Goal: Information Seeking & Learning: Find specific fact

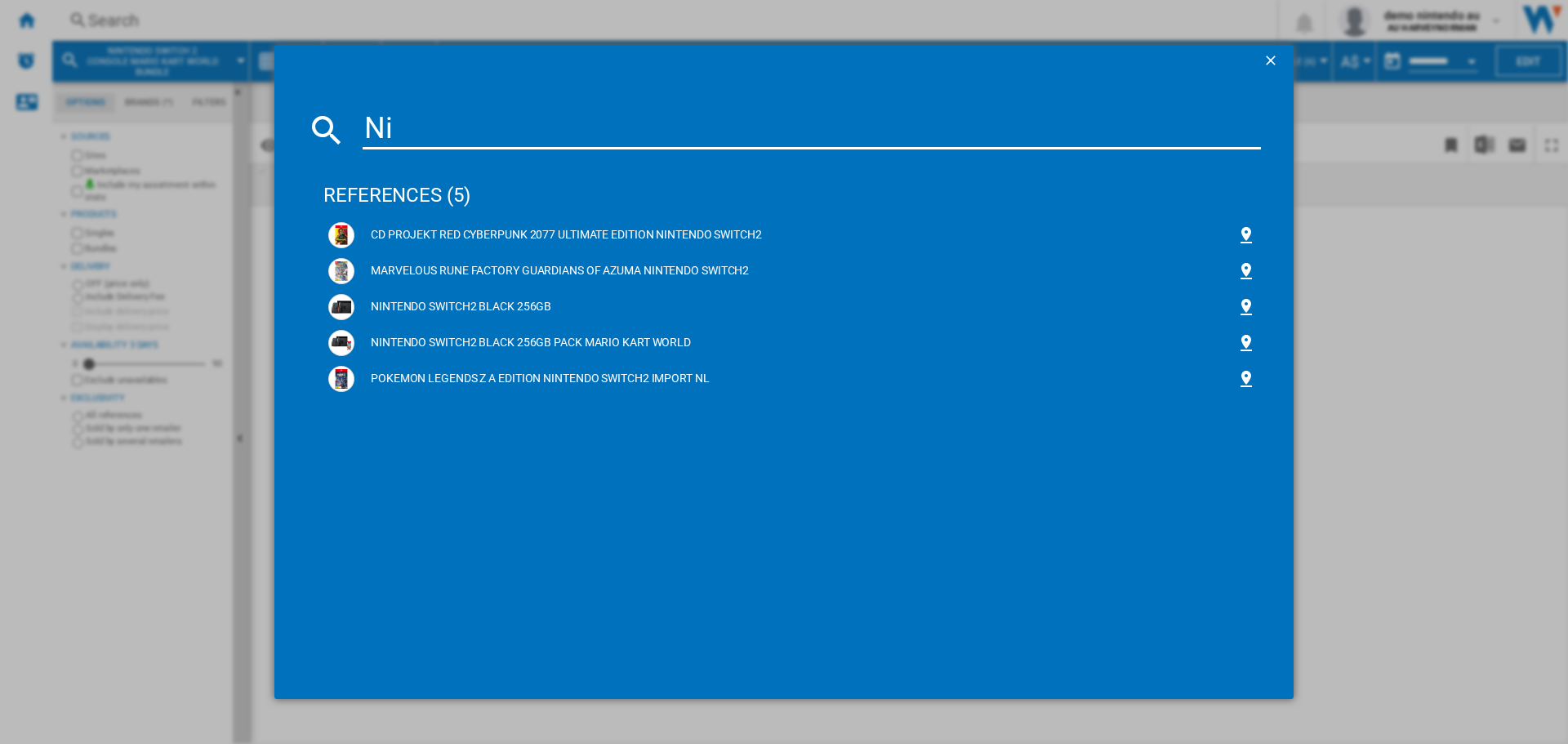
type input "N"
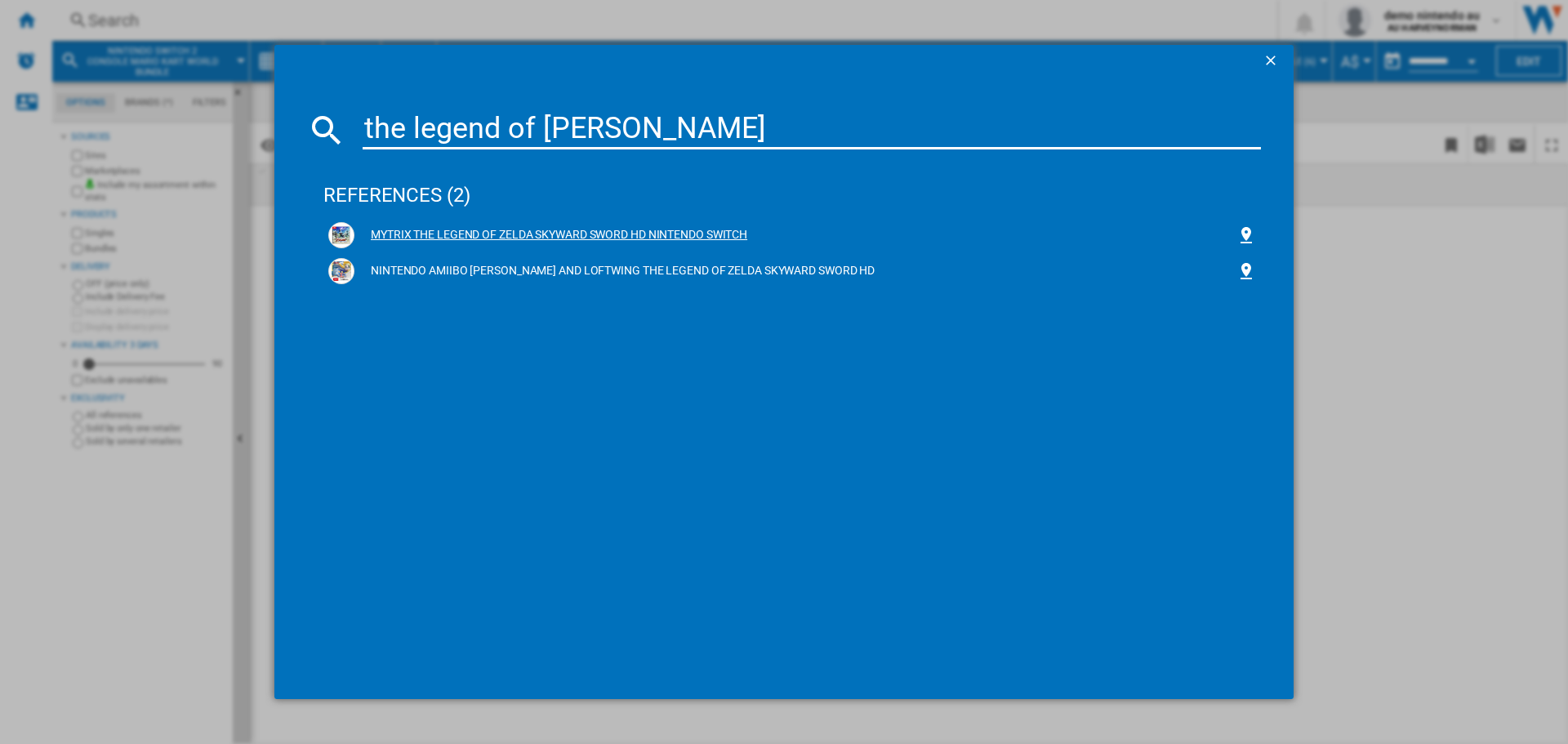
type input "the legend of [PERSON_NAME]"
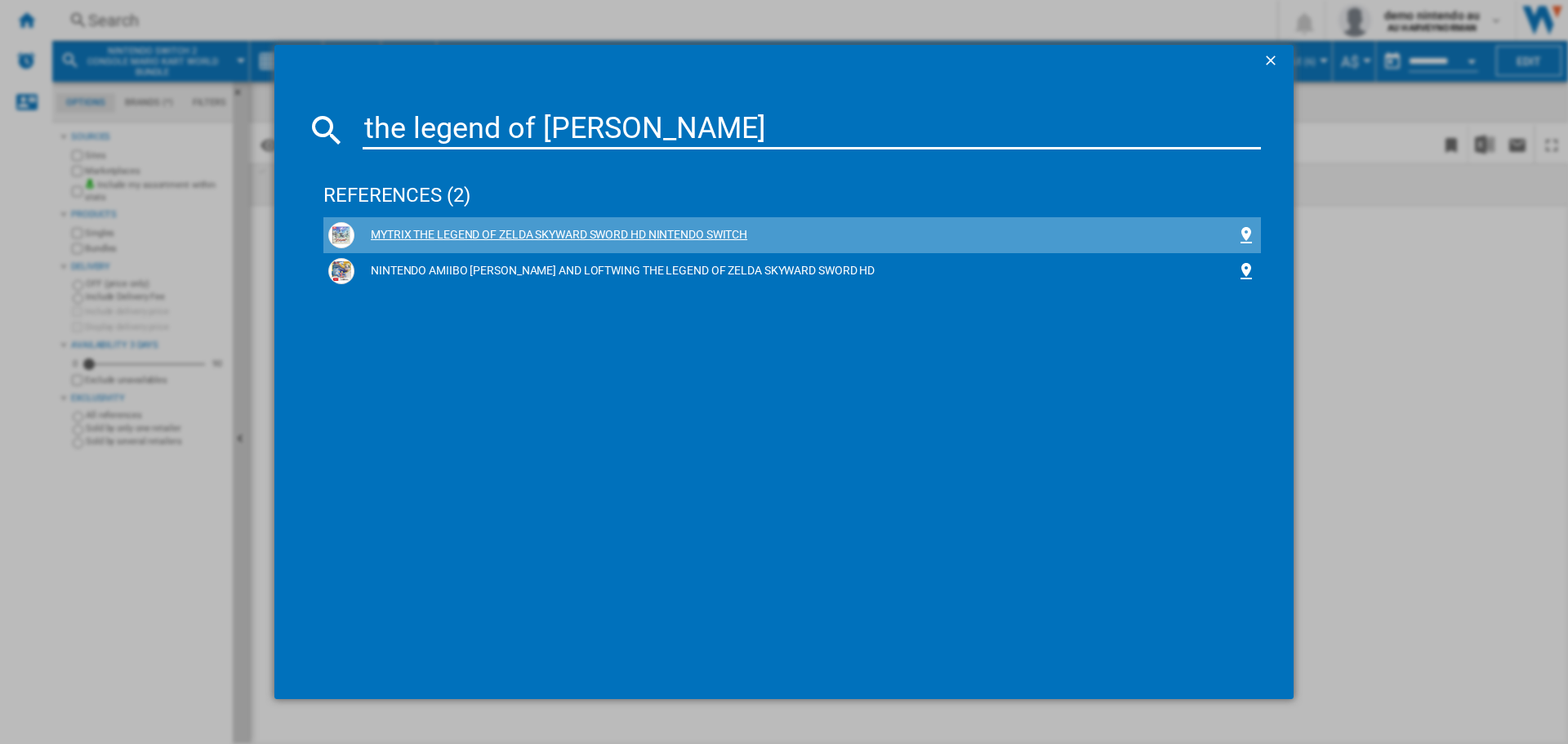
click at [672, 232] on div "MYTRIX THE LEGEND OF ZELDA SKYWARD SWORD HD NINTENDO SWITCH" at bounding box center [795, 235] width 882 height 17
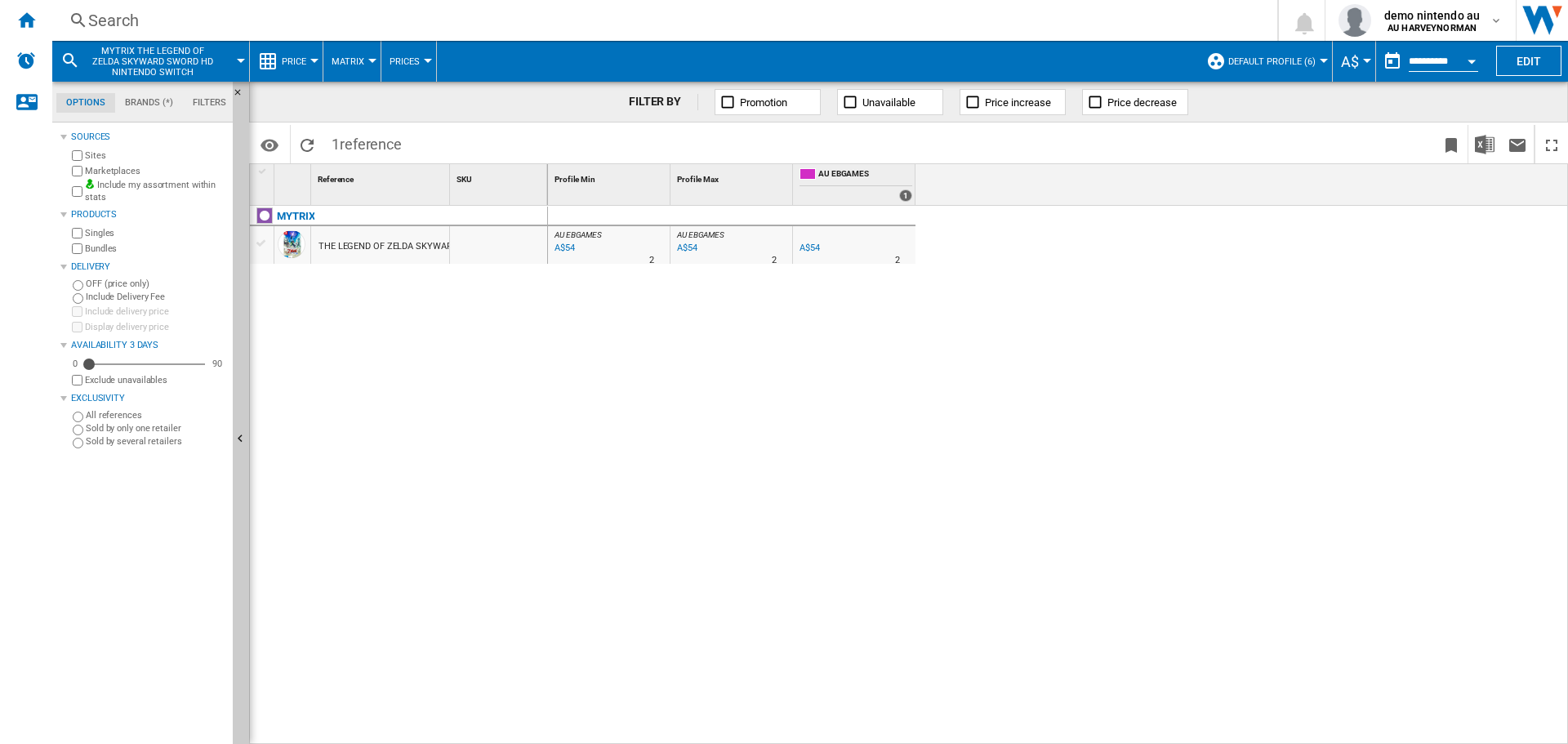
click at [568, 249] on div "A$54" at bounding box center [563, 248] width 23 height 17
click at [1314, 66] on button "Default profile (6)" at bounding box center [1276, 60] width 96 height 40
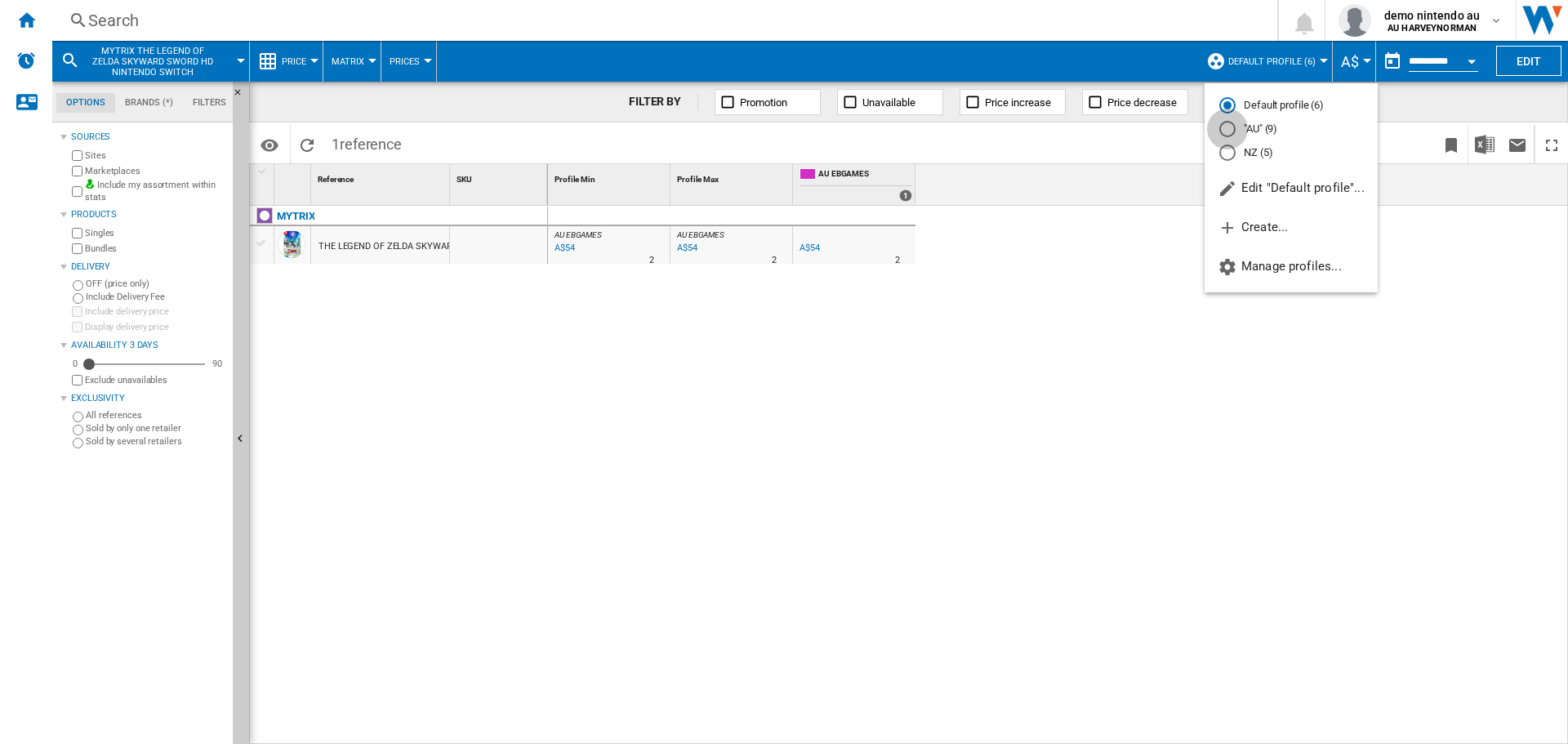
click at [1223, 126] on div at bounding box center [1228, 129] width 17 height 17
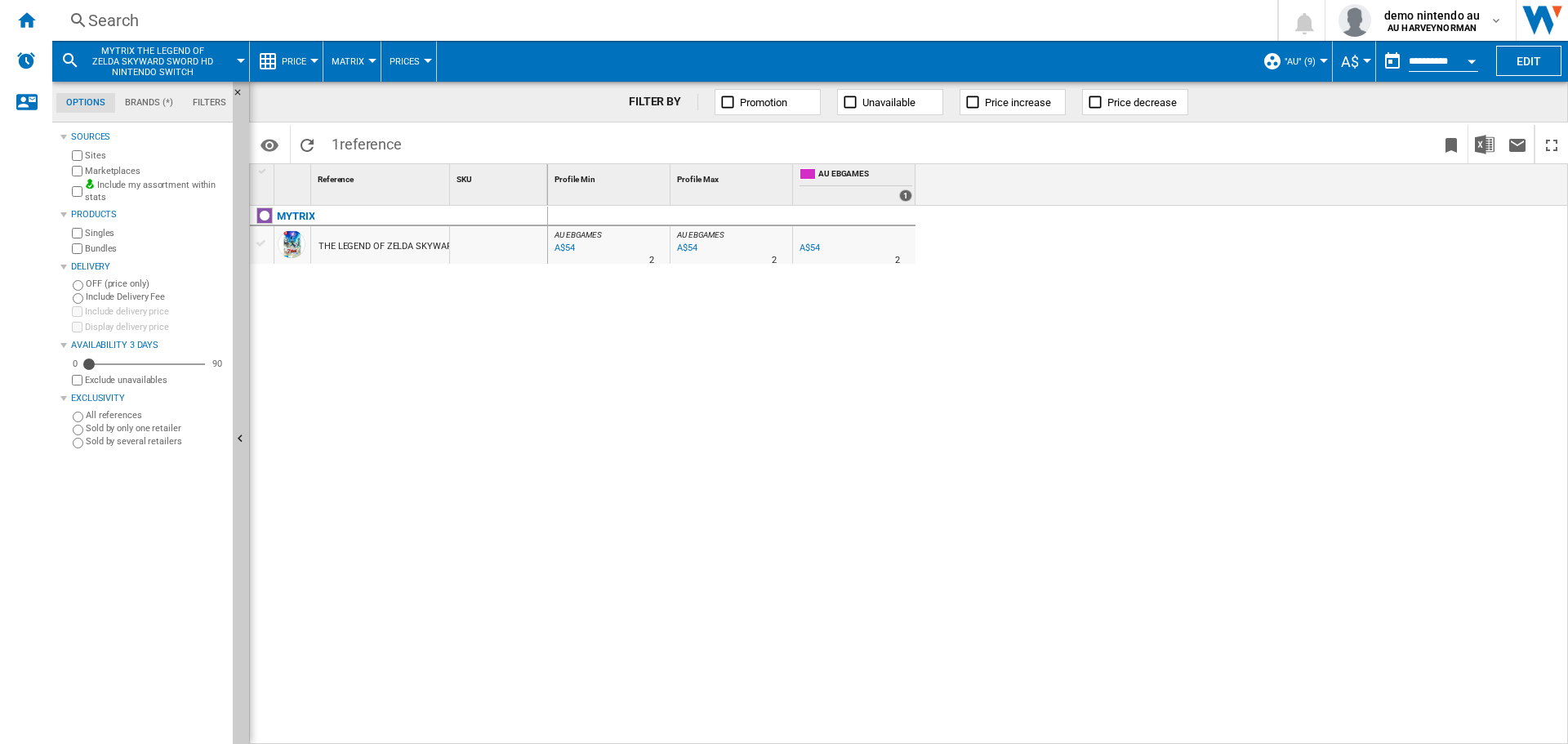
click at [201, 64] on span "MYTRIX THE LEGEND OF ZELDA SKYWARD SWORD HD NINTENDO SWITCH" at bounding box center [152, 61] width 131 height 32
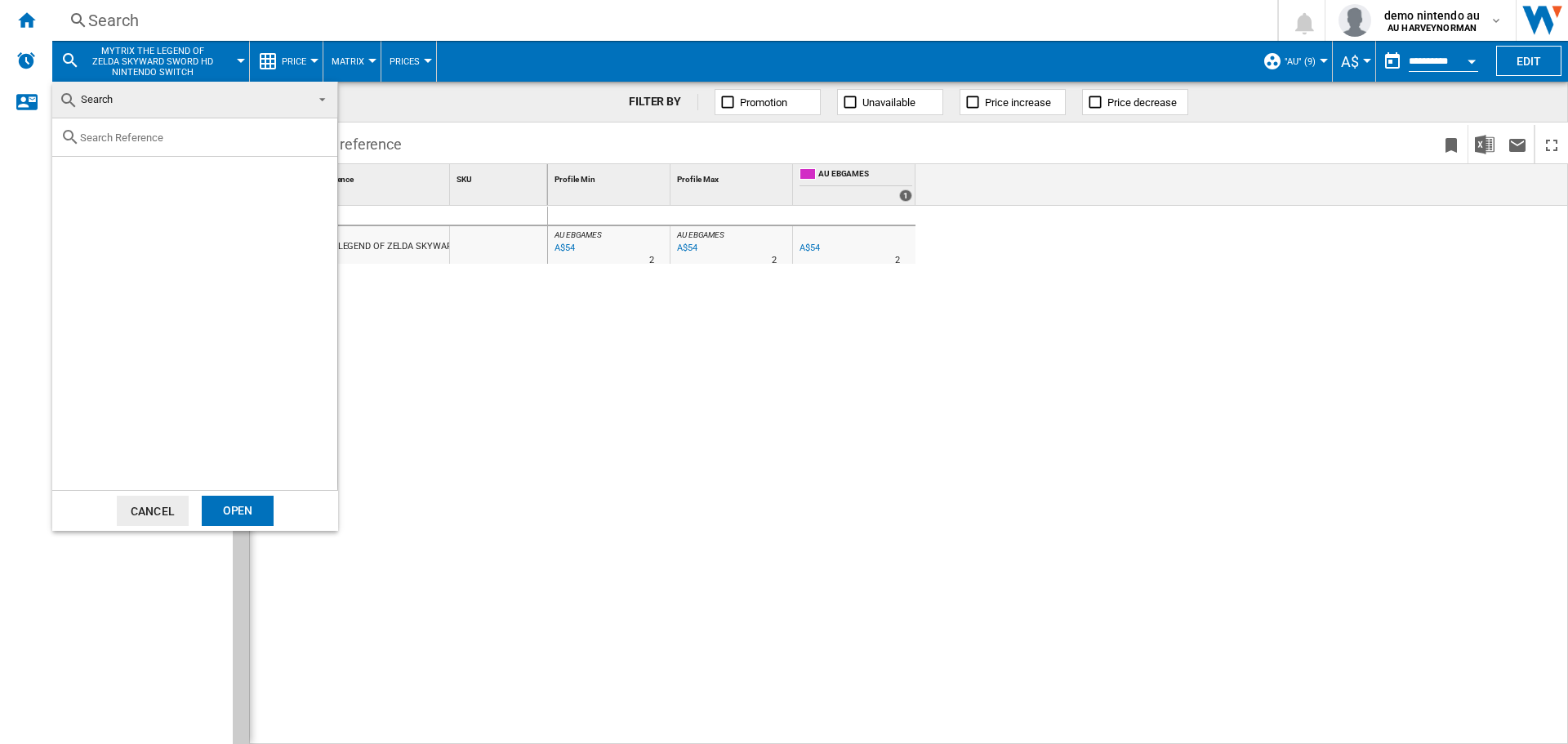
click at [77, 12] on md-backdrop at bounding box center [784, 372] width 1568 height 744
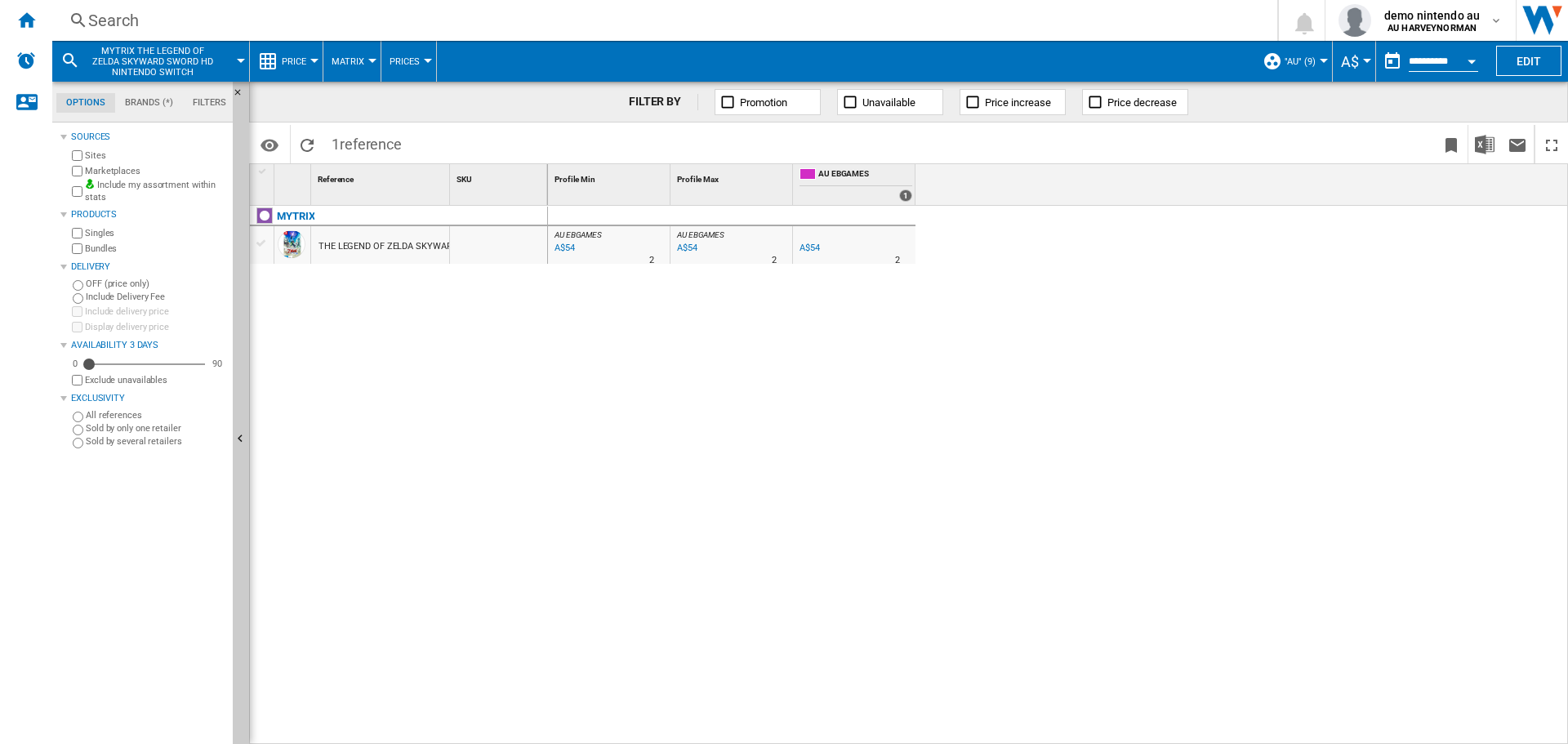
click at [77, 15] on ng-md-icon at bounding box center [79, 21] width 20 height 21
click at [106, 27] on div "Search" at bounding box center [661, 20] width 1147 height 23
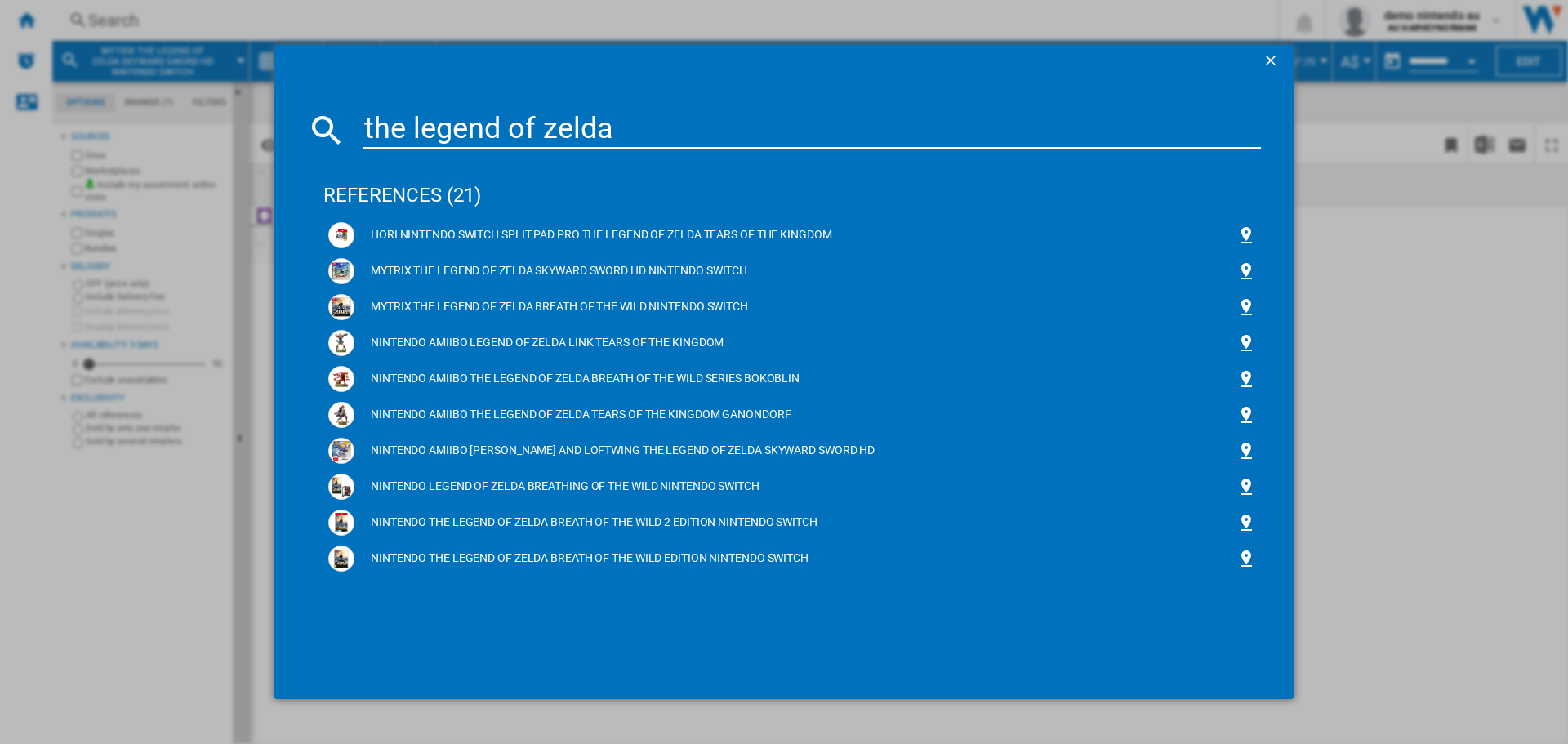
type input "the legend of zelda"
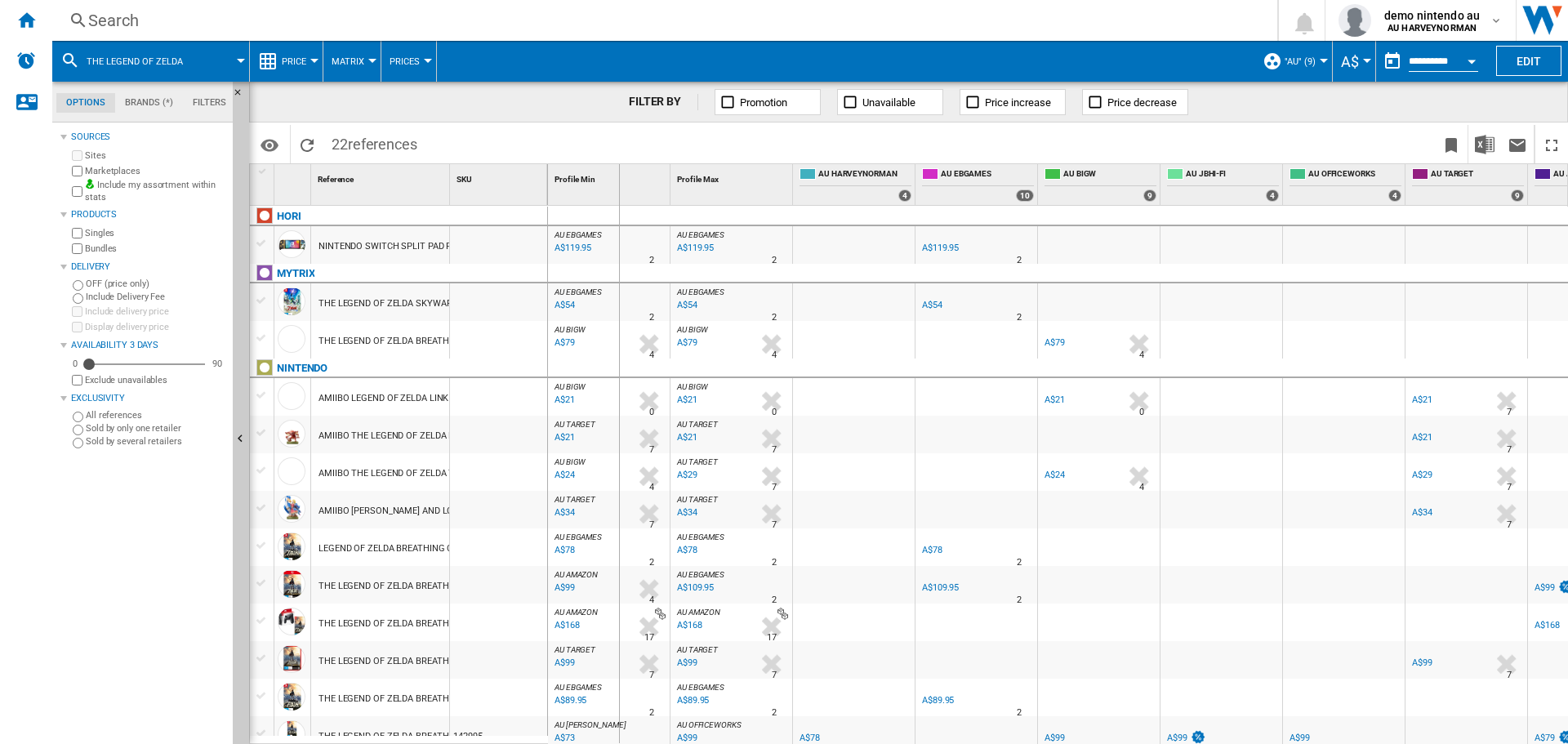
drag, startPoint x: 450, startPoint y: 183, endPoint x: 619, endPoint y: 227, distance: 174.6
click at [619, 227] on div "1 Reference 1 SKU 1 HORI NINTENDO SWITCH SPLIT PAD PRO THE LEGEND OF ZELDA TEAR…" at bounding box center [908, 453] width 1317 height 579
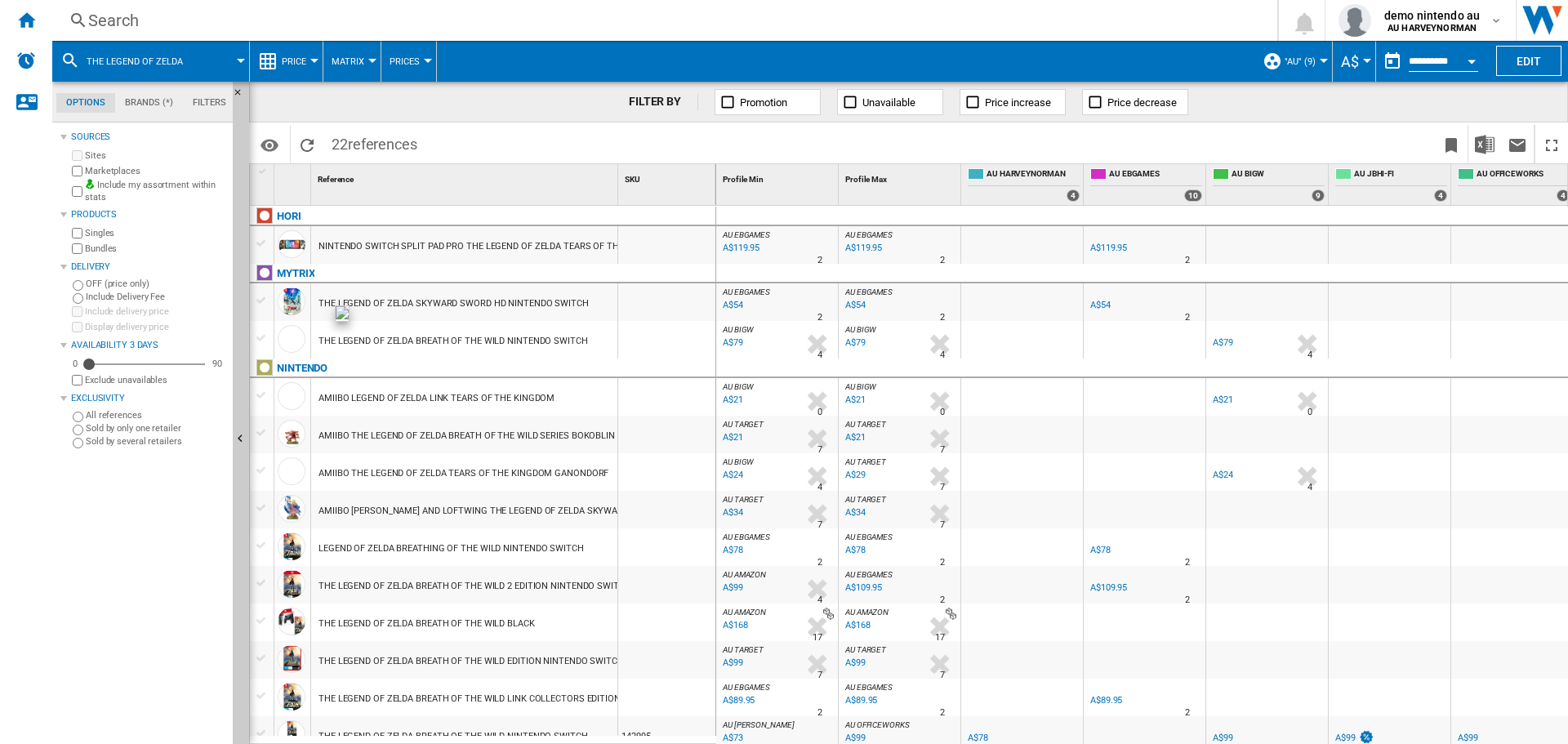
click at [286, 334] on div at bounding box center [291, 338] width 28 height 28
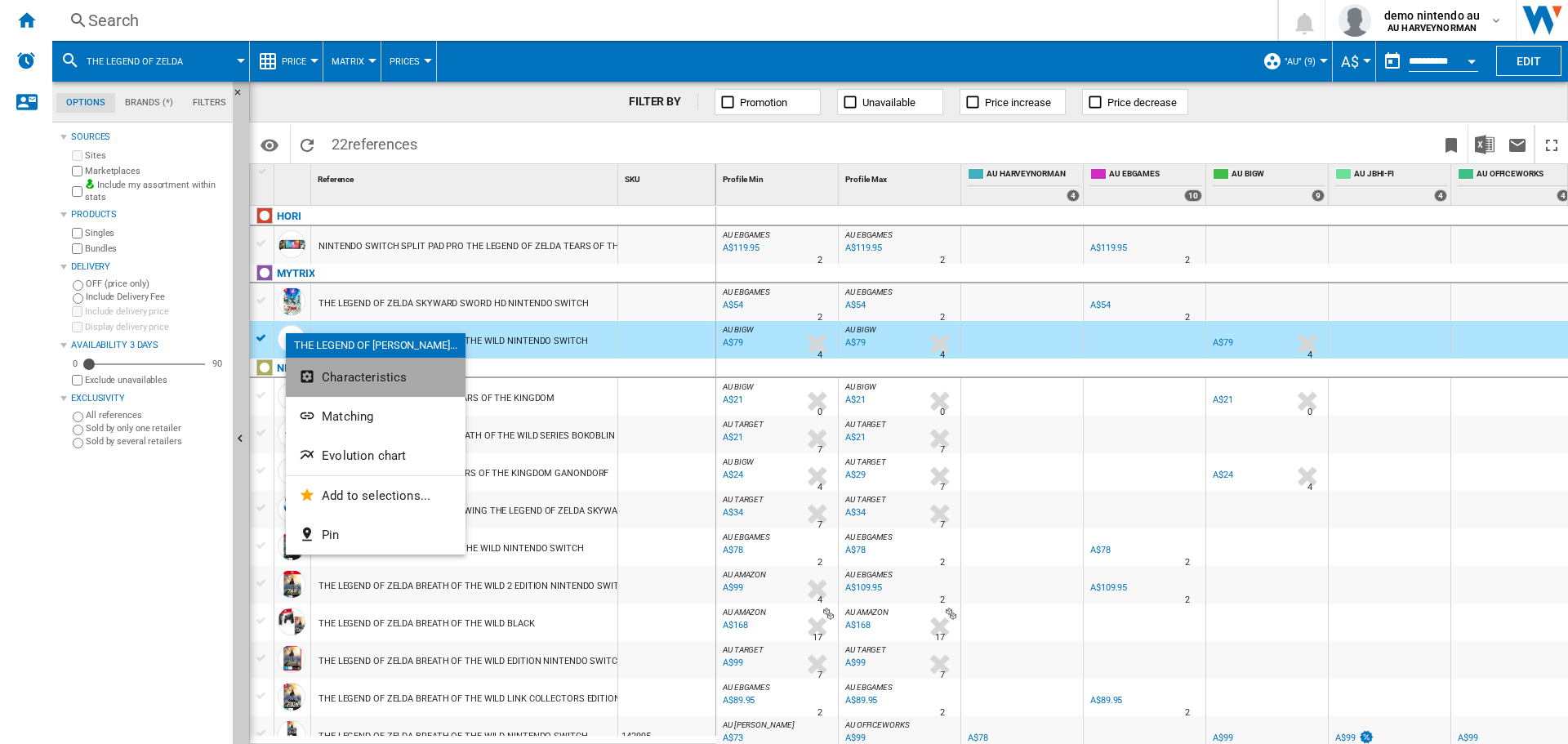
click at [370, 379] on span "Characteristics" at bounding box center [364, 377] width 85 height 15
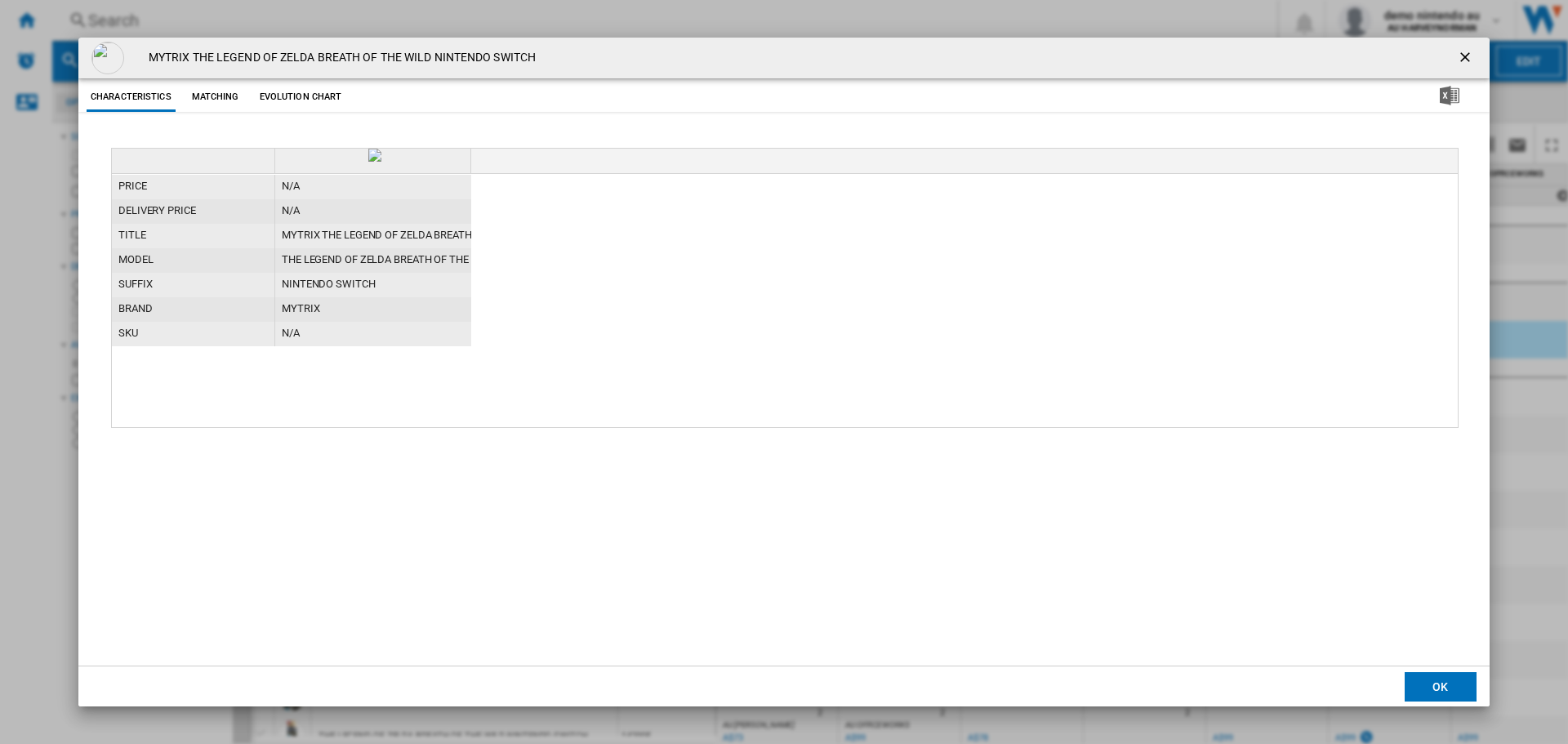
click at [407, 249] on div "MYTRIX THE LEGEND OF ZELDA BREATH OF THE WILD NINTENDO SWITCH" at bounding box center [373, 236] width 196 height 25
drag, startPoint x: 282, startPoint y: 339, endPoint x: 438, endPoint y: 342, distance: 156.0
click at [438, 249] on div "MYTRIX THE LEGEND OF ZELDA BREATH OF THE WILD NINTENDO SWITCH" at bounding box center [373, 236] width 196 height 25
copy div "MYTRIX THE LEGEND OF ZELDA"
click at [1465, 60] on ng-md-icon "getI18NText('BUTTONS.CLOSE_DIALOG')" at bounding box center [1467, 59] width 20 height 20
